Goal: Transaction & Acquisition: Purchase product/service

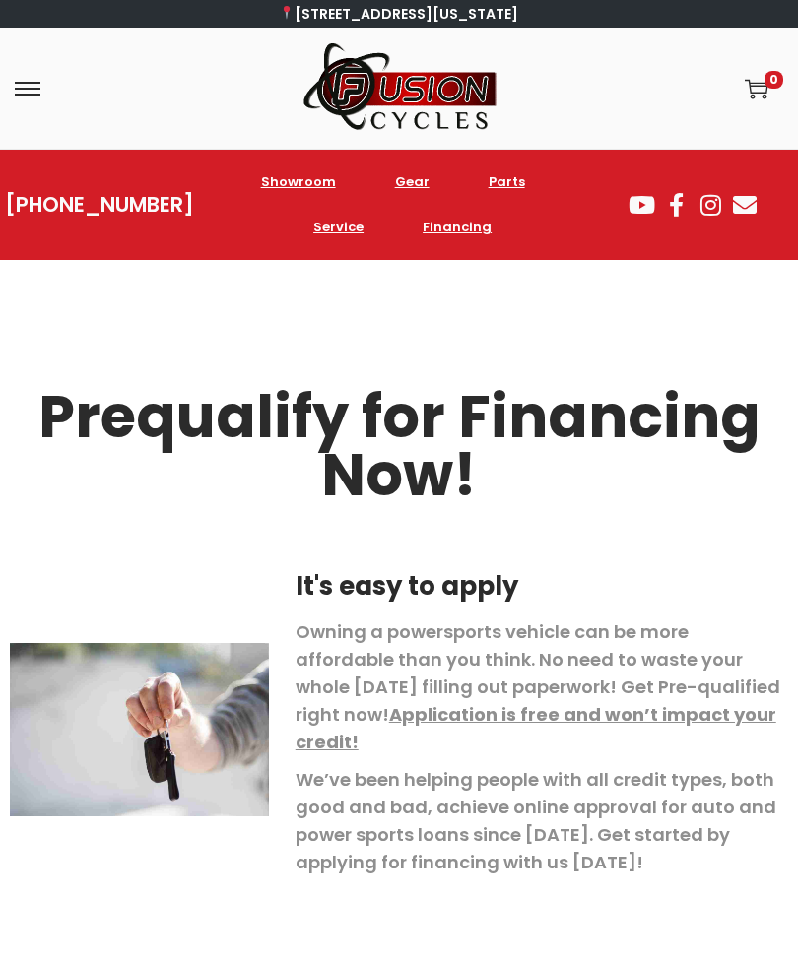
click at [32, 92] on span at bounding box center [28, 89] width 26 height 26
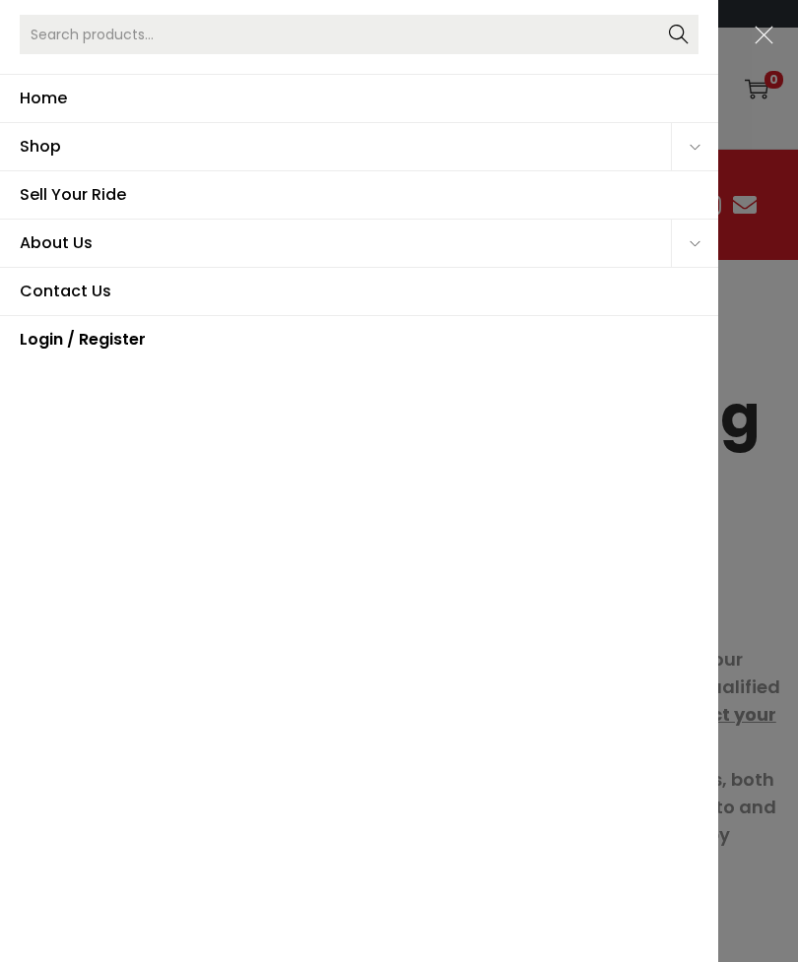
click at [101, 137] on span "Shop" at bounding box center [345, 146] width 651 height 47
click at [691, 145] on icon "Primary navigation" at bounding box center [694, 147] width 11 height 11
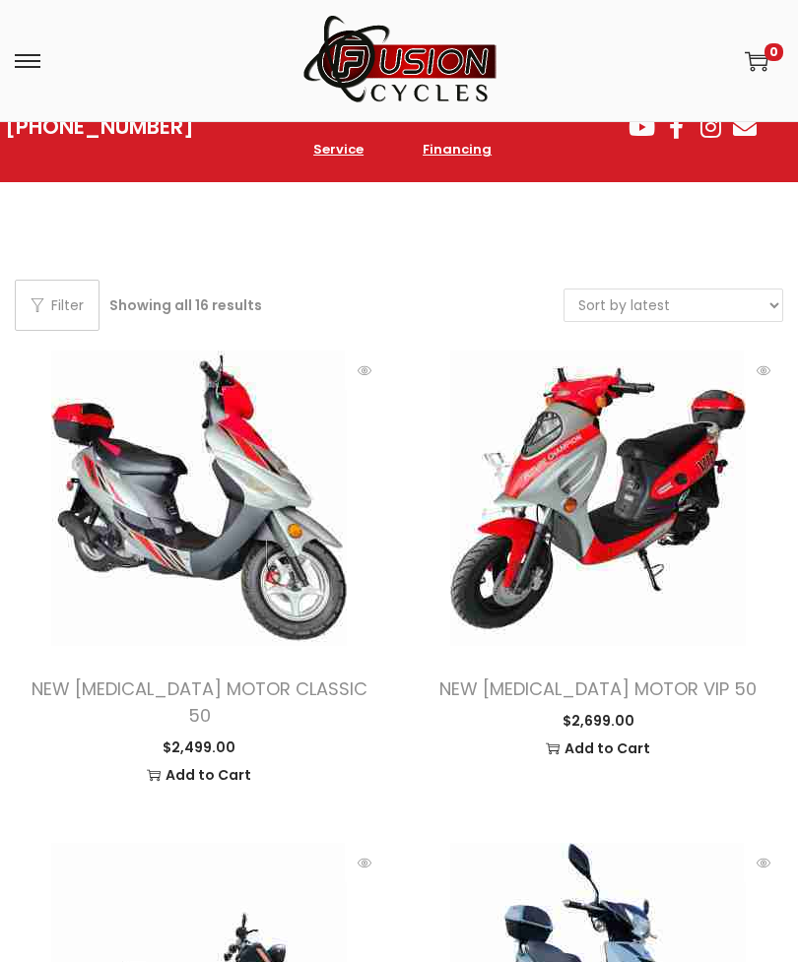
scroll to position [106, 0]
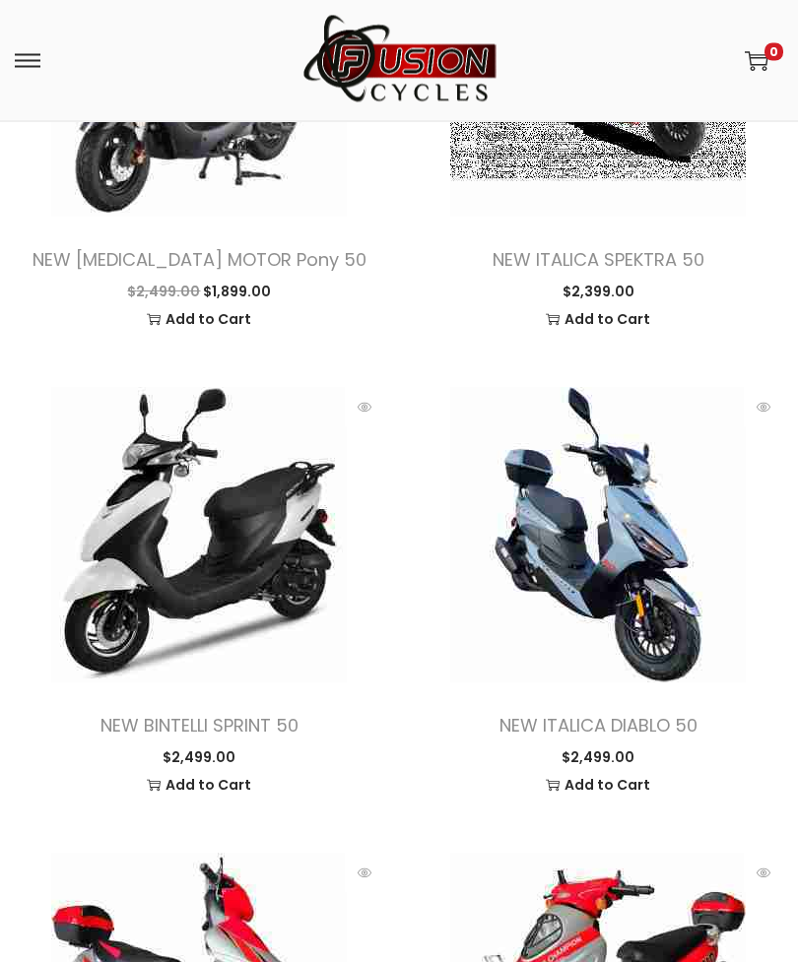
scroll to position [471, 0]
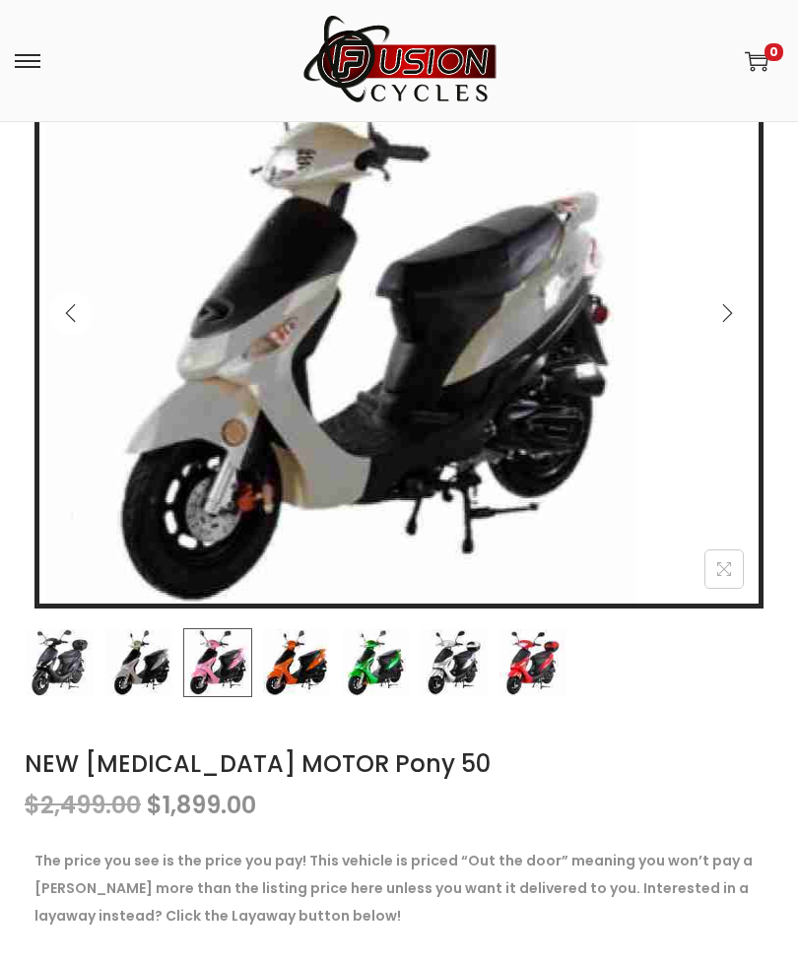
click at [225, 684] on img at bounding box center [217, 662] width 69 height 69
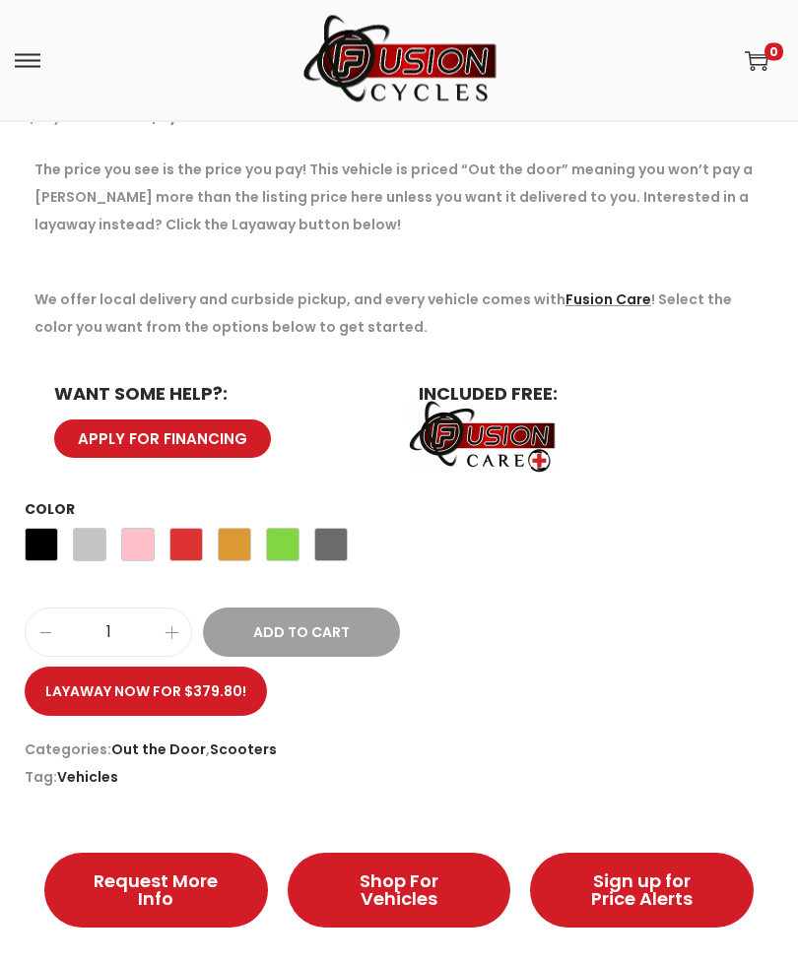
scroll to position [1103, 0]
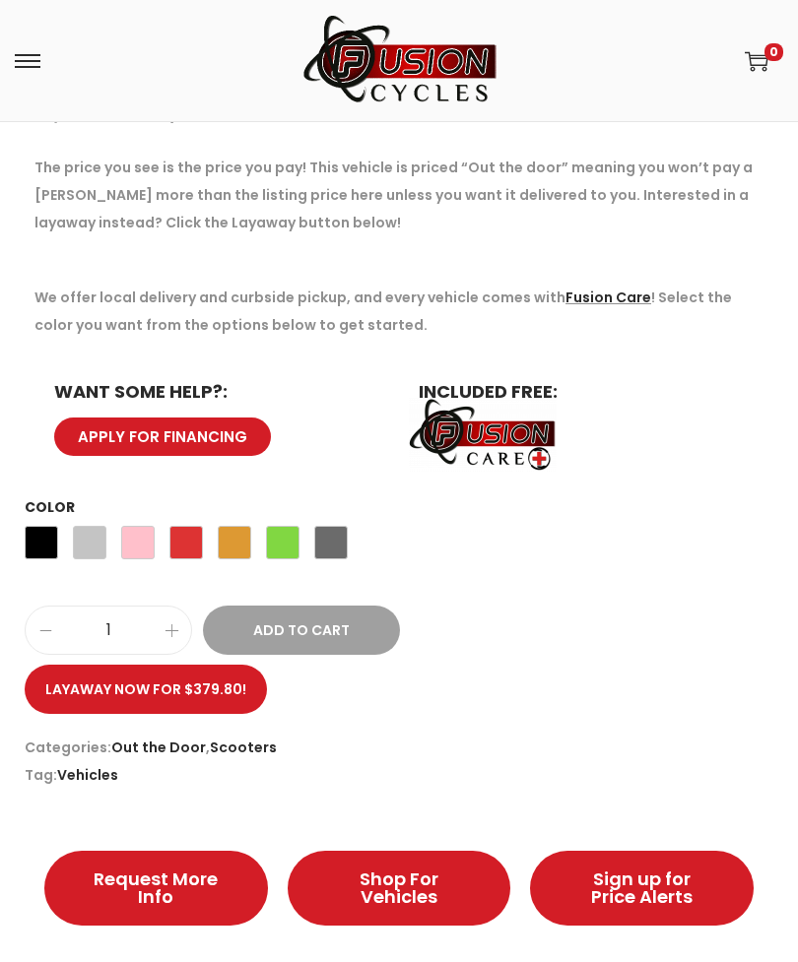
click at [133, 536] on span "Pink" at bounding box center [137, 542] width 33 height 33
